Goal: Transaction & Acquisition: Register for event/course

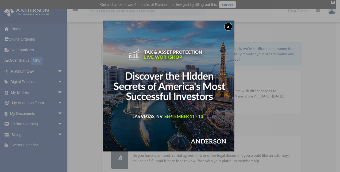
click at [227, 26] on button "x" at bounding box center [228, 27] width 8 height 8
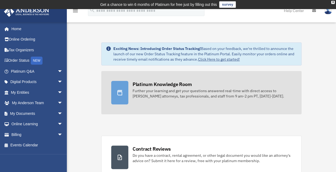
click at [157, 85] on div "Platinum Knowledge Room" at bounding box center [162, 84] width 59 height 7
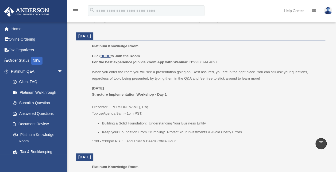
scroll to position [214, 0]
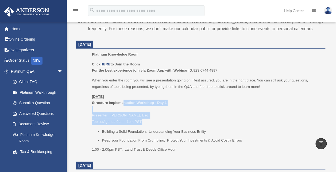
drag, startPoint x: 122, startPoint y: 103, endPoint x: 142, endPoint y: 120, distance: 26.1
click at [142, 120] on p "[DATE] Structure Implementation Workshop - Day 1 Presenter: [PERSON_NAME], Esq.…" at bounding box center [207, 110] width 230 height 32
drag, startPoint x: 142, startPoint y: 120, endPoint x: 124, endPoint y: 126, distance: 18.8
click at [124, 126] on div "Click HERE to Join the Room For the best experience join via Zoom App with Webi…" at bounding box center [207, 107] width 230 height 92
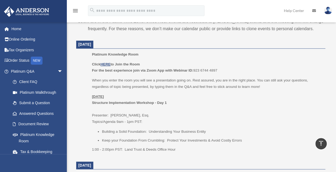
drag, startPoint x: 124, startPoint y: 126, endPoint x: 103, endPoint y: 74, distance: 55.6
click at [96, 79] on p "When you enter the room you will see a presentation going on. Rest assured, you…" at bounding box center [207, 83] width 230 height 13
click at [107, 63] on u "HERE" at bounding box center [105, 64] width 10 height 4
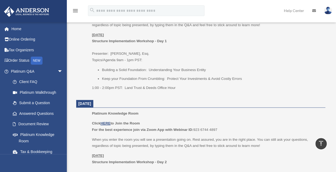
scroll to position [267, 0]
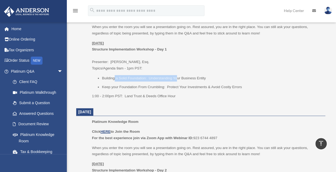
drag, startPoint x: 129, startPoint y: 76, endPoint x: 186, endPoint y: 78, distance: 57.5
click at [186, 78] on li "Building a Solid Foundation: Understanding Your Business Entity" at bounding box center [212, 78] width 220 height 6
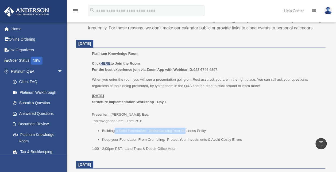
scroll to position [214, 0]
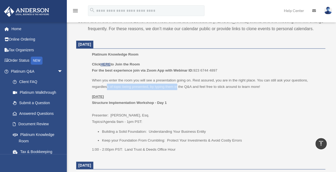
drag, startPoint x: 121, startPoint y: 88, endPoint x: 177, endPoint y: 88, distance: 56.6
click at [177, 88] on p "When you enter the room you will see a presentation going on. Rest assured, you…" at bounding box center [207, 83] width 230 height 13
